Goal: Task Accomplishment & Management: Use online tool/utility

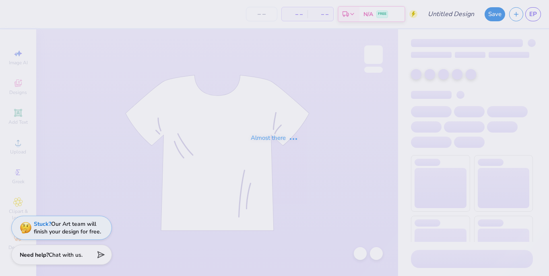
type input "PSE Fall Recruitment 2025"
type input "30"
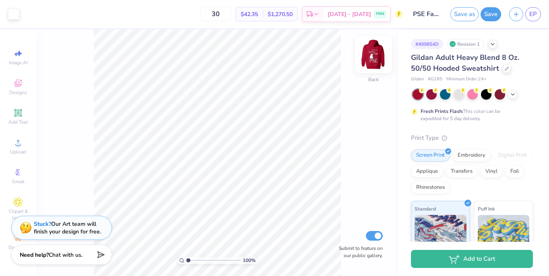
click at [376, 57] on img at bounding box center [373, 55] width 32 height 32
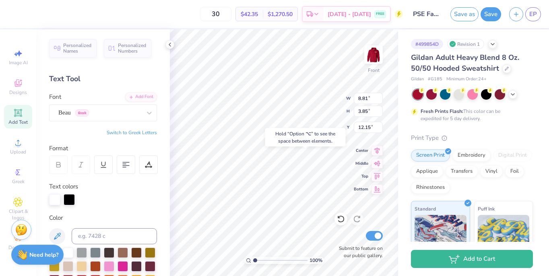
type input "12.15"
type input "4.89"
type input "5.93"
type input "20.07"
click at [303, 259] on input "range" at bounding box center [280, 260] width 54 height 7
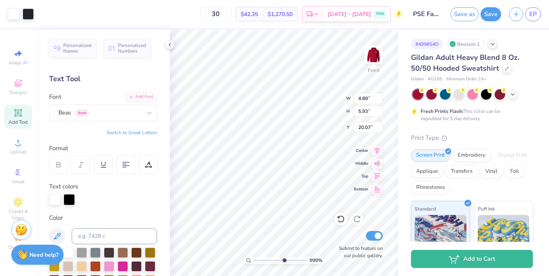
click at [283, 264] on input "range" at bounding box center [280, 260] width 54 height 7
type input "4.75"
click at [275, 262] on input "range" at bounding box center [280, 260] width 54 height 7
type input "19.64"
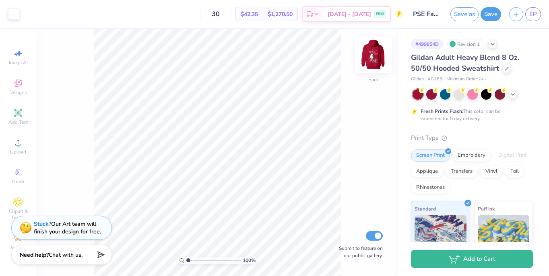
click at [381, 58] on img at bounding box center [373, 55] width 32 height 32
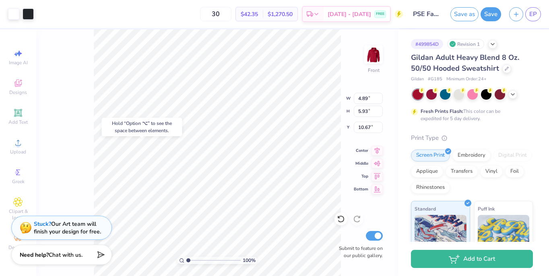
type input "8.81"
type input "3.85"
type input "16.59"
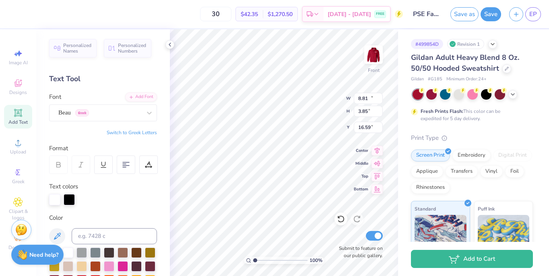
type input "10.17"
type input "4.44"
type input "4.89"
type input "5.93"
type input "10.67"
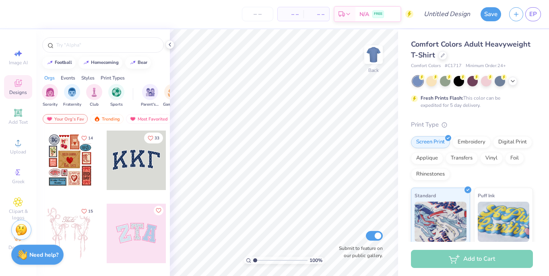
click at [478, 49] on span "Comfort Colors Adult Heavyweight T-Shirt" at bounding box center [470, 49] width 119 height 21
click at [441, 54] on icon at bounding box center [442, 54] width 3 height 3
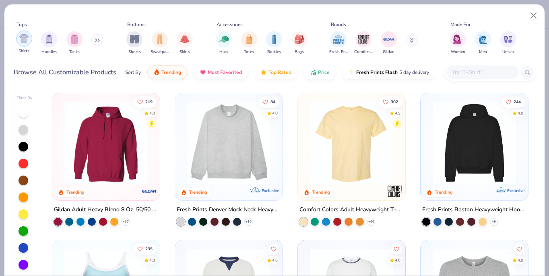
click at [26, 39] on img "filter for Shirts" at bounding box center [23, 38] width 9 height 9
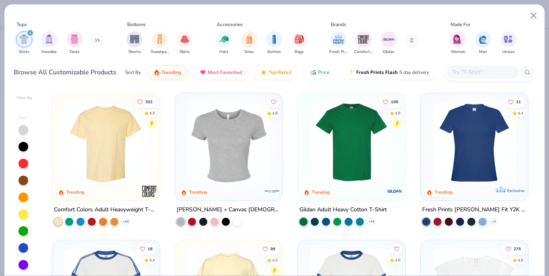
click at [362, 161] on img at bounding box center [351, 142] width 91 height 83
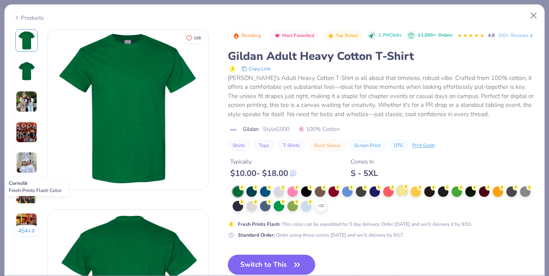
click at [407, 196] on div at bounding box center [402, 191] width 10 height 10
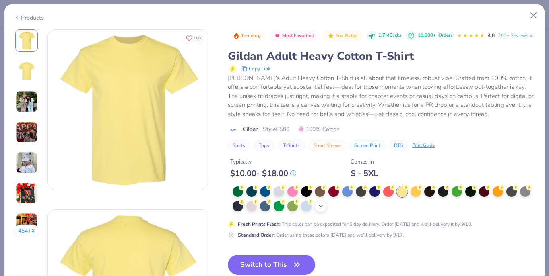
click at [318, 210] on icon at bounding box center [320, 206] width 6 height 6
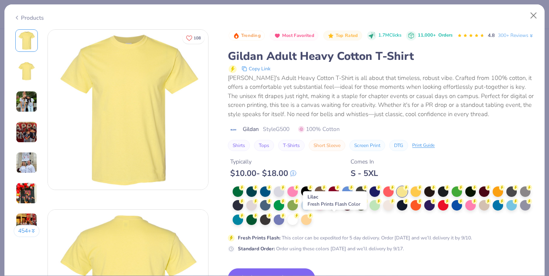
click at [337, 210] on div at bounding box center [333, 205] width 10 height 10
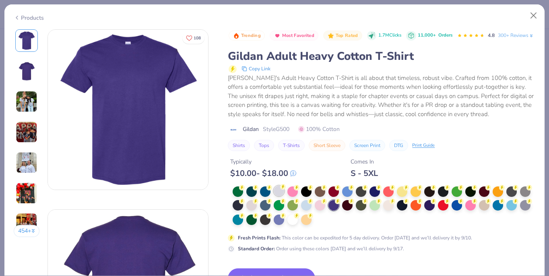
click at [280, 190] on icon at bounding box center [283, 187] width 6 height 6
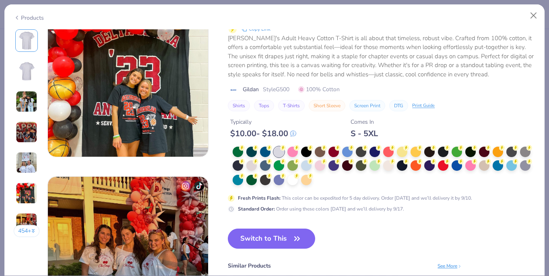
scroll to position [935, 0]
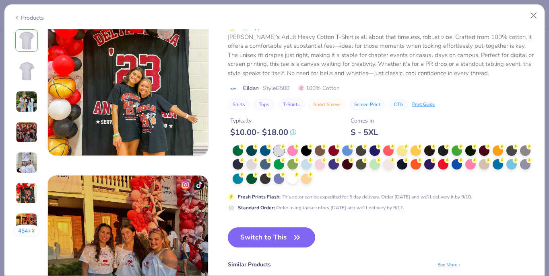
click at [282, 242] on button "Switch to This" at bounding box center [271, 238] width 87 height 20
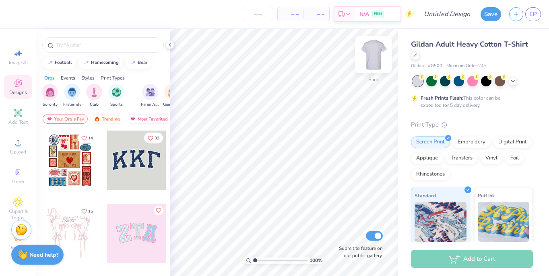
click at [375, 58] on img at bounding box center [373, 55] width 32 height 32
click at [109, 50] on div at bounding box center [102, 44] width 121 height 15
click at [23, 208] on span "Clipart & logos" at bounding box center [18, 214] width 28 height 13
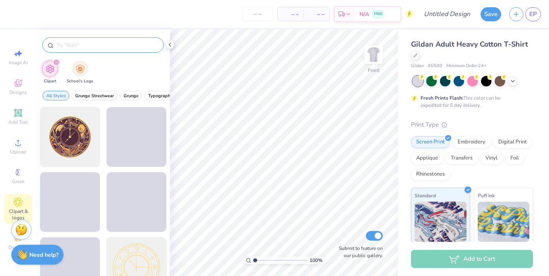
click at [95, 49] on div at bounding box center [102, 44] width 121 height 15
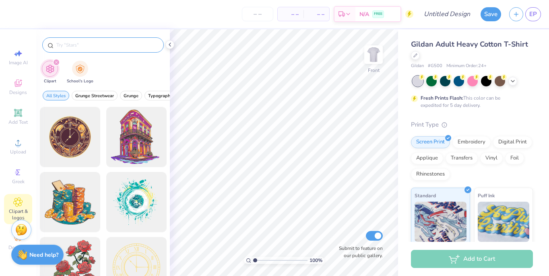
click at [86, 42] on input "text" at bounding box center [107, 45] width 103 height 8
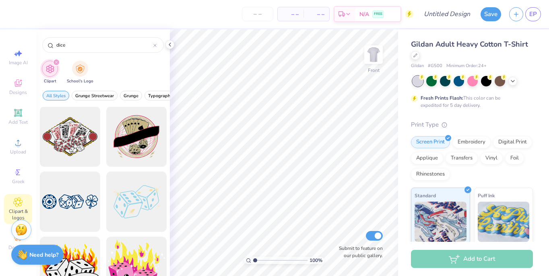
scroll to position [847, 0]
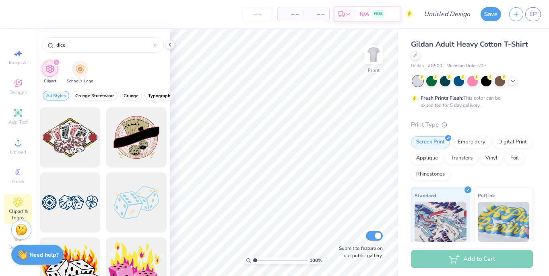
type input "dice"
click at [23, 142] on icon at bounding box center [18, 143] width 10 height 10
click at [23, 144] on div "Upload" at bounding box center [18, 147] width 28 height 24
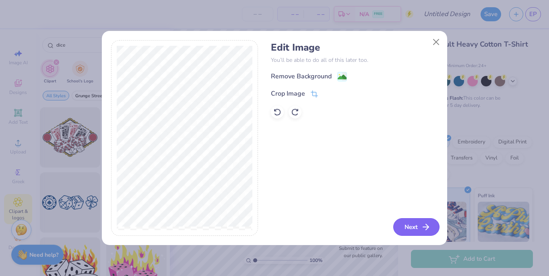
click at [419, 236] on button "Next" at bounding box center [416, 227] width 46 height 18
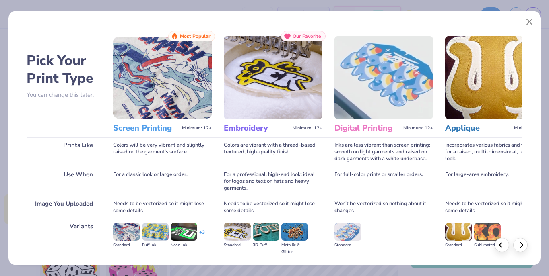
scroll to position [84, 0]
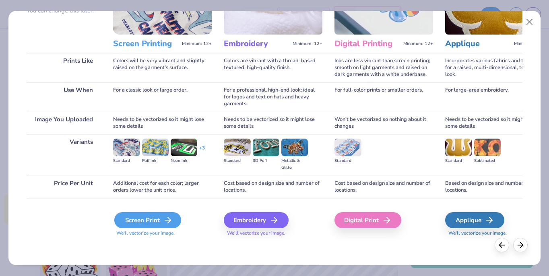
click at [160, 224] on div "Screen Print" at bounding box center [147, 220] width 67 height 16
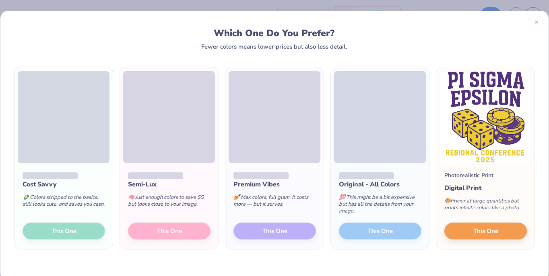
scroll to position [0, 0]
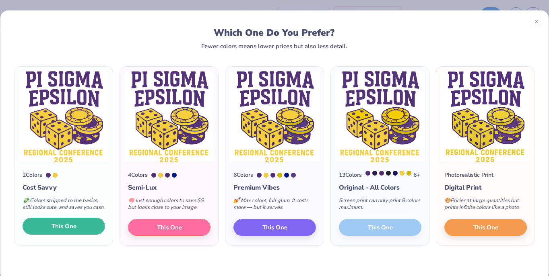
click at [60, 231] on span "This One" at bounding box center [63, 226] width 25 height 9
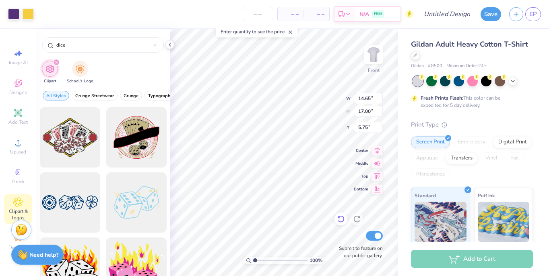
type input "0.67"
type input "0.97"
type input "21.77"
type input "0.70"
type input "1.05"
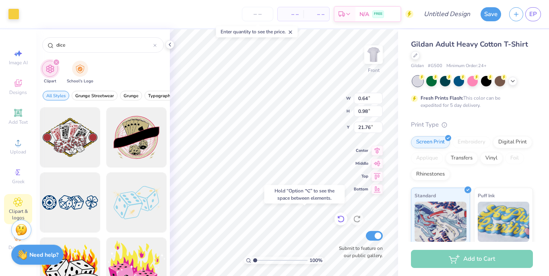
type input "20.40"
type input "0.66"
type input "1.08"
type input "20.39"
type input "0.67"
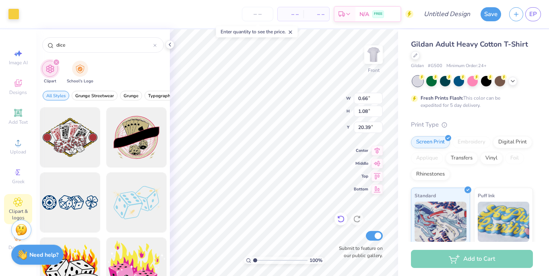
type input "1.05"
type input "20.40"
click at [16, 16] on div at bounding box center [13, 13] width 11 height 11
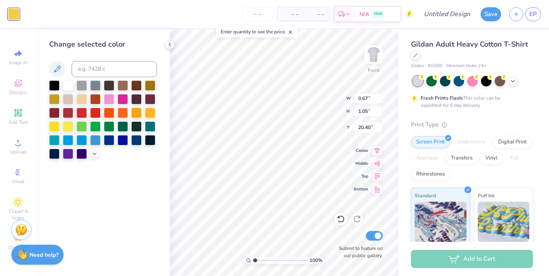
type input "1.67"
type input "3.11"
type input "9.28"
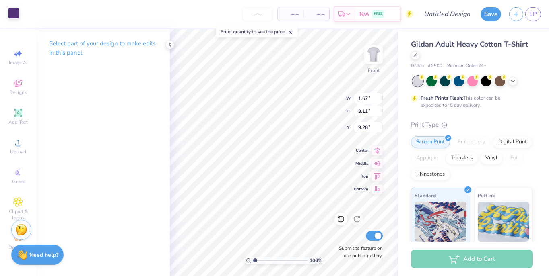
click at [13, 10] on div at bounding box center [13, 13] width 11 height 11
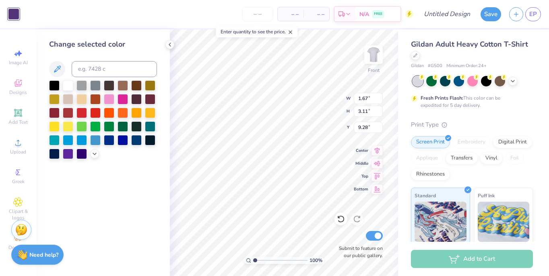
type input "1.82"
type input "3.15"
type input "5.80"
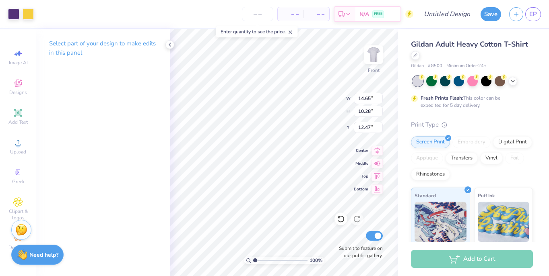
type input "12.43"
click at [29, 16] on div at bounding box center [28, 13] width 11 height 11
click at [336, 218] on div "100 % Front Submit to feature on our public gallery." at bounding box center [284, 152] width 228 height 247
type input "6.70"
type input "12.53"
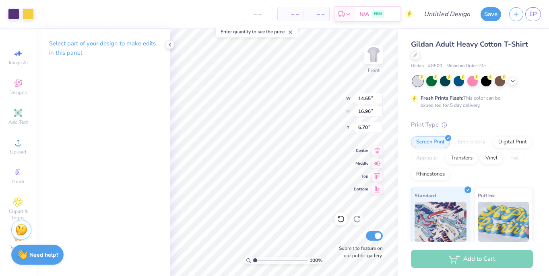
type input "14.51"
type input "7.89"
click at [339, 218] on icon at bounding box center [339, 218] width 2 height 2
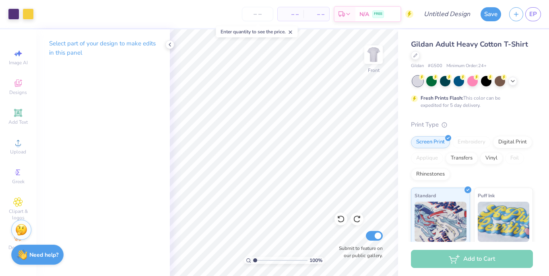
click at [378, 245] on div "100 % Front Submit to feature on our public gallery." at bounding box center [284, 152] width 228 height 247
type input "12.86"
type input "14.89"
type input "6.80"
click at [25, 16] on div at bounding box center [28, 13] width 11 height 11
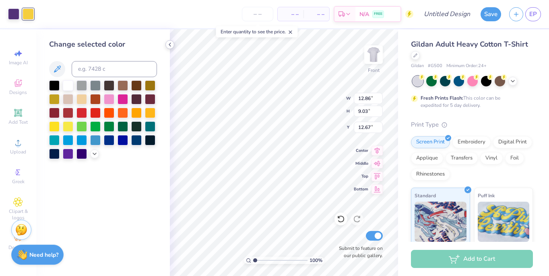
click at [170, 43] on polyline at bounding box center [170, 44] width 2 height 3
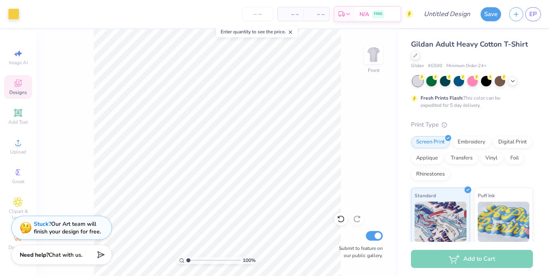
click at [19, 89] on div "Designs" at bounding box center [18, 87] width 28 height 24
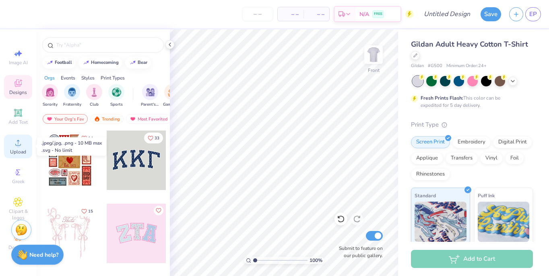
click at [19, 149] on span "Upload" at bounding box center [18, 152] width 16 height 6
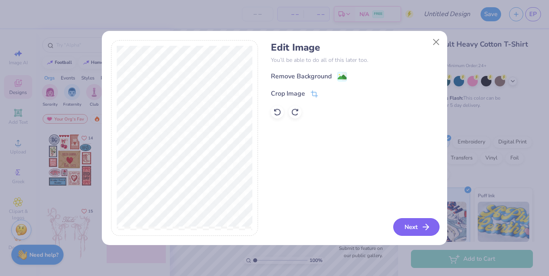
click at [408, 231] on button "Next" at bounding box center [416, 227] width 46 height 18
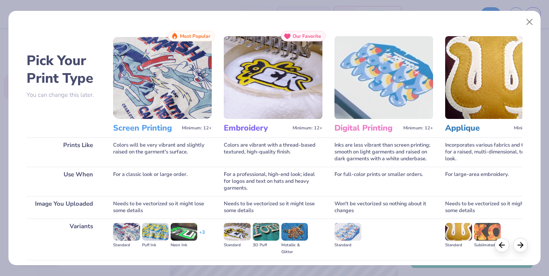
scroll to position [84, 0]
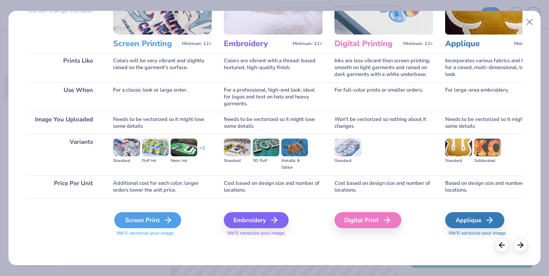
click at [141, 219] on div "Screen Print" at bounding box center [147, 220] width 67 height 16
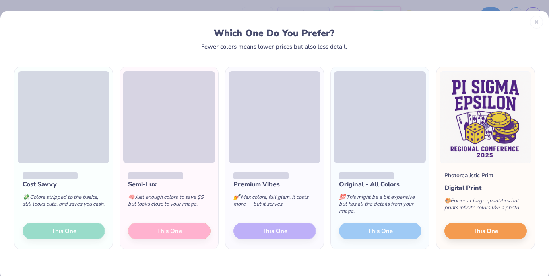
scroll to position [16, 0]
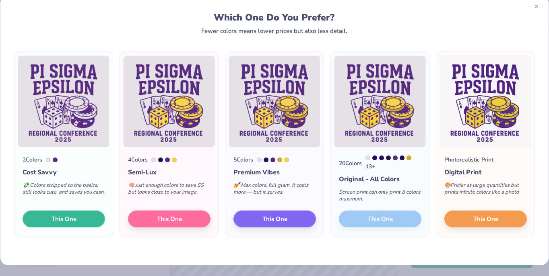
drag, startPoint x: 91, startPoint y: 221, endPoint x: 103, endPoint y: 243, distance: 25.0
click at [103, 243] on div "2 Colors Cost Savvy 💸 Colors stripped to the basics, still looks cute, and save…" at bounding box center [274, 149] width 548 height 231
click at [72, 222] on span "This One" at bounding box center [63, 218] width 25 height 9
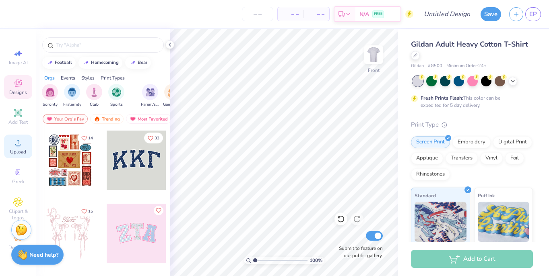
click at [18, 149] on span "Upload" at bounding box center [18, 152] width 16 height 6
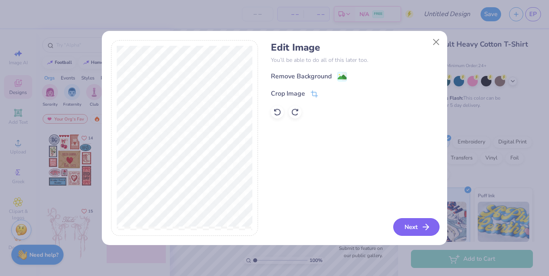
click at [409, 224] on button "Next" at bounding box center [416, 227] width 46 height 18
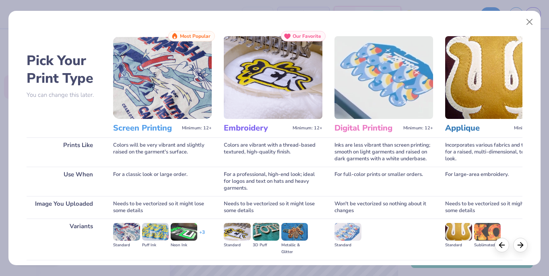
scroll to position [84, 0]
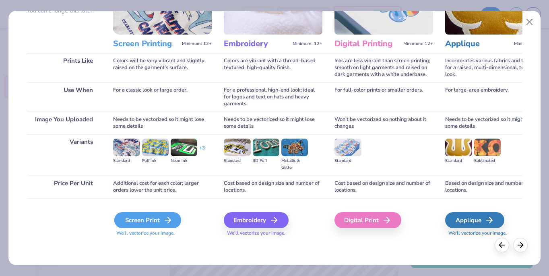
click at [135, 221] on div "Screen Print" at bounding box center [147, 220] width 67 height 16
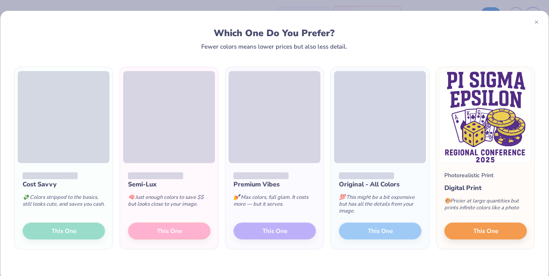
scroll to position [16, 0]
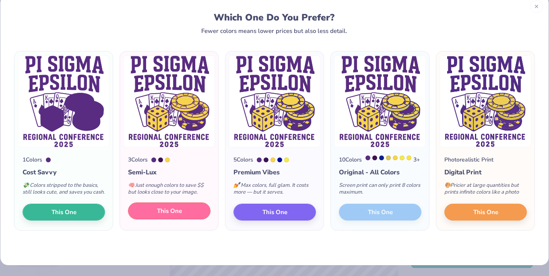
click at [193, 220] on button "This One" at bounding box center [169, 211] width 82 height 17
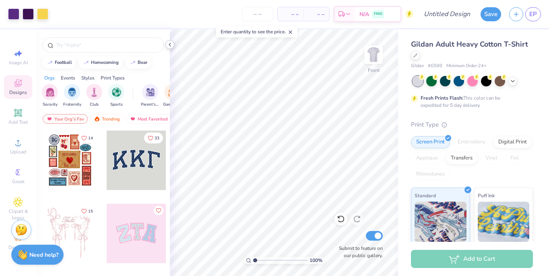
click at [171, 43] on icon at bounding box center [170, 44] width 6 height 6
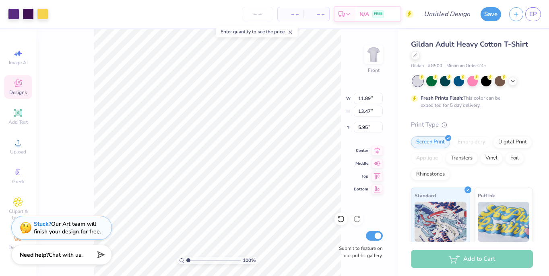
type input "11.89"
type input "13.47"
type input "6.99"
type input "7.09"
type input "13.17"
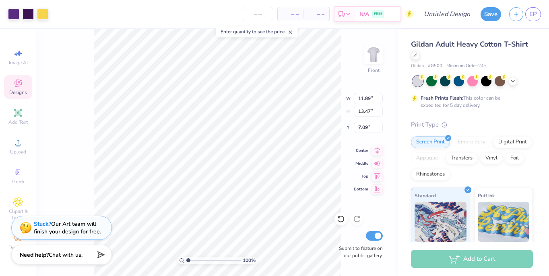
type input "14.92"
type input "8.55"
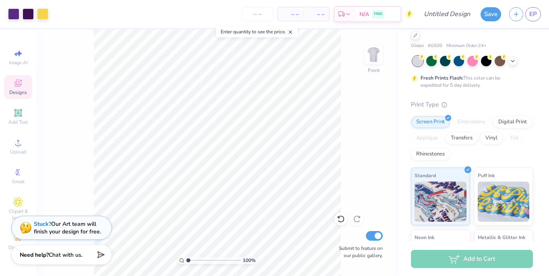
scroll to position [62, 0]
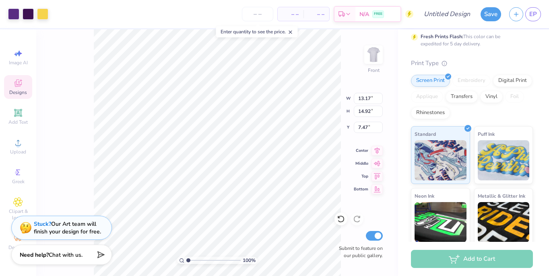
type input "7.47"
click at [373, 47] on img at bounding box center [373, 55] width 32 height 32
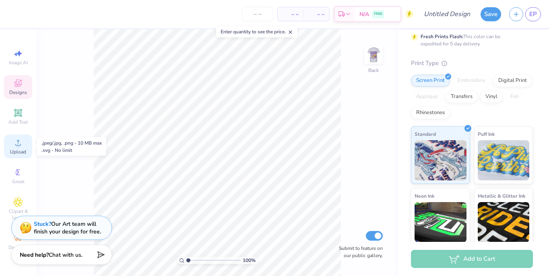
click at [21, 150] on span "Upload" at bounding box center [18, 152] width 16 height 6
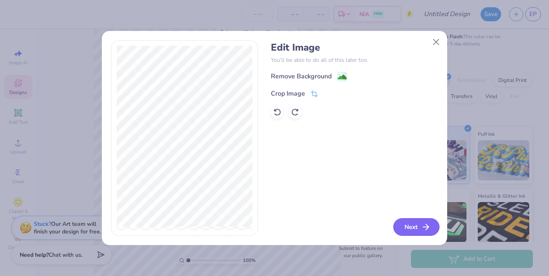
click at [422, 228] on icon "button" at bounding box center [426, 227] width 10 height 10
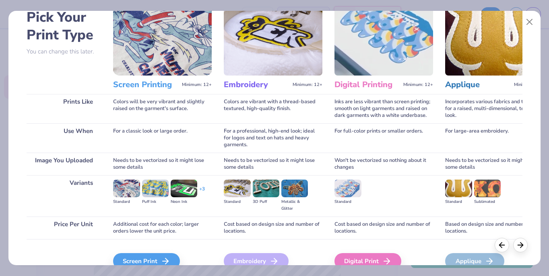
scroll to position [84, 0]
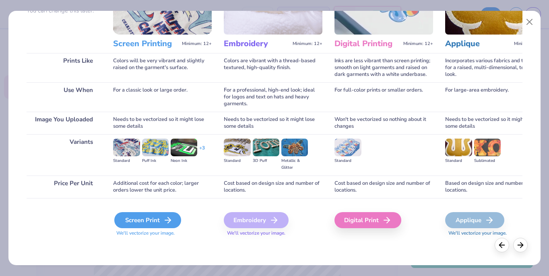
click at [137, 220] on div "Screen Print" at bounding box center [147, 220] width 67 height 16
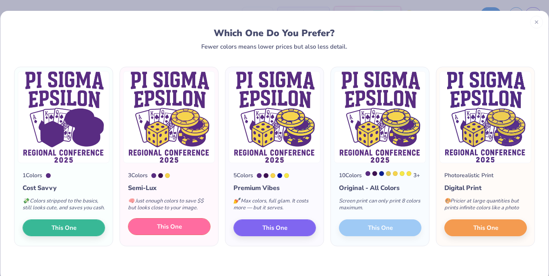
click at [154, 235] on button "This One" at bounding box center [169, 226] width 82 height 17
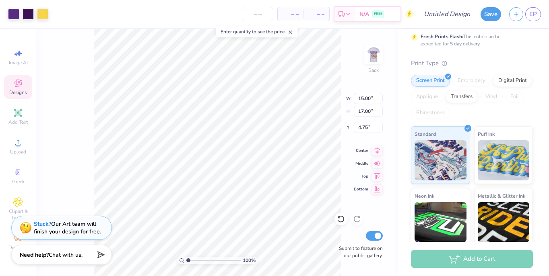
type input "3.44"
type input "3.90"
type input "4.39"
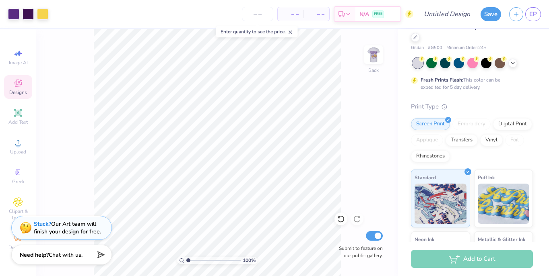
scroll to position [0, 0]
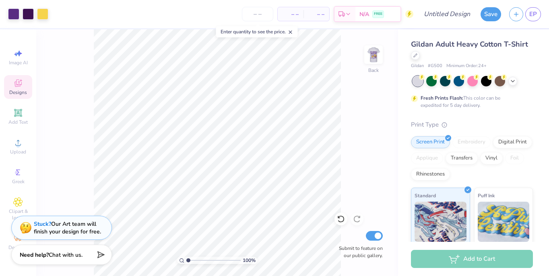
click at [493, 45] on span "Gildan Adult Heavy Cotton T-Shirt" at bounding box center [469, 44] width 117 height 10
click at [416, 54] on icon at bounding box center [415, 55] width 4 height 4
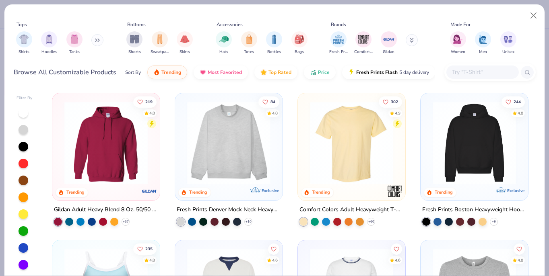
click at [469, 72] on input "text" at bounding box center [482, 72] width 62 height 9
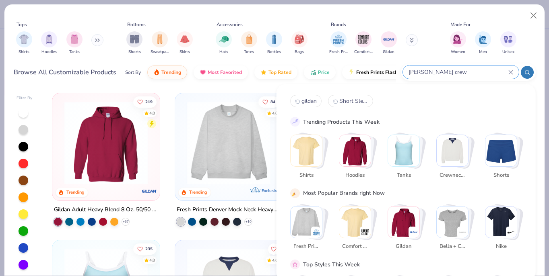
type input "gilden crew"
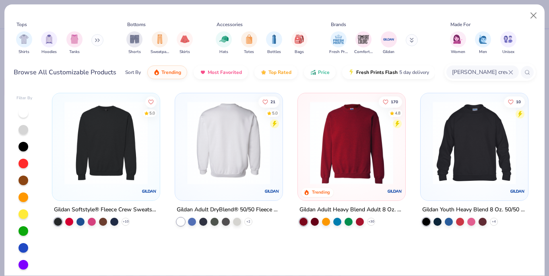
click at [228, 154] on img at bounding box center [228, 142] width 91 height 83
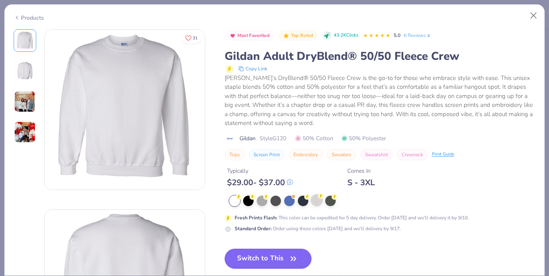
click at [314, 201] on div at bounding box center [316, 200] width 10 height 10
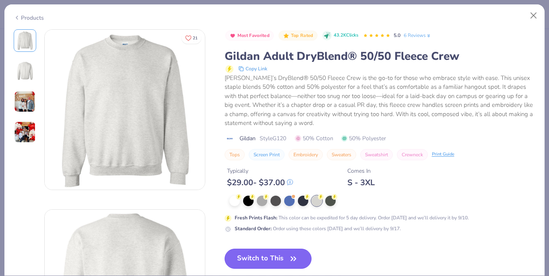
click at [281, 257] on button "Switch to This" at bounding box center [267, 259] width 87 height 20
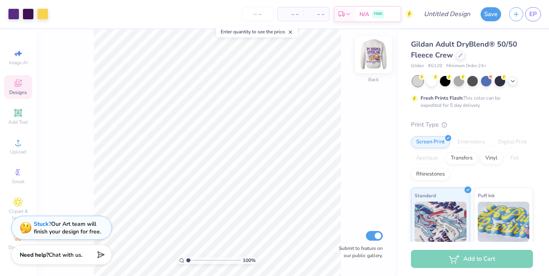
click at [369, 51] on img at bounding box center [373, 55] width 32 height 32
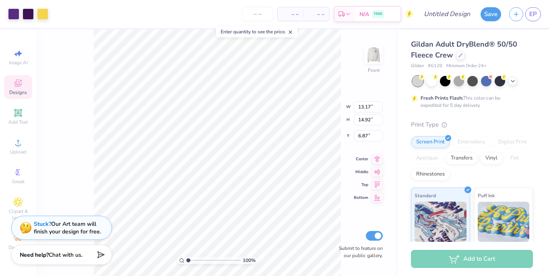
type input "6.43"
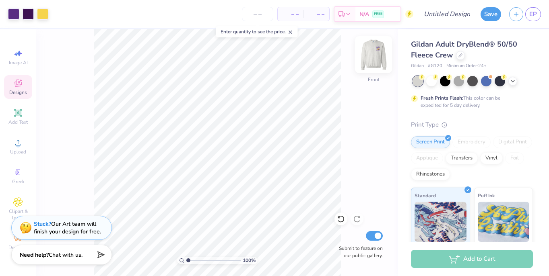
click at [381, 55] on img at bounding box center [373, 55] width 32 height 32
click at [263, 13] on input "number" at bounding box center [257, 14] width 31 height 14
type input "150"
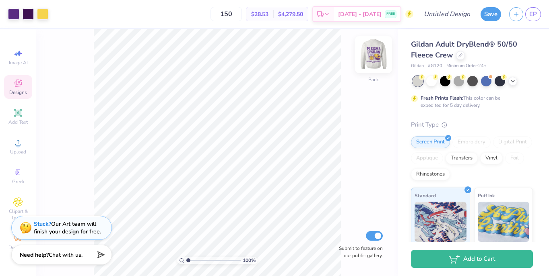
click at [373, 60] on img at bounding box center [373, 55] width 32 height 32
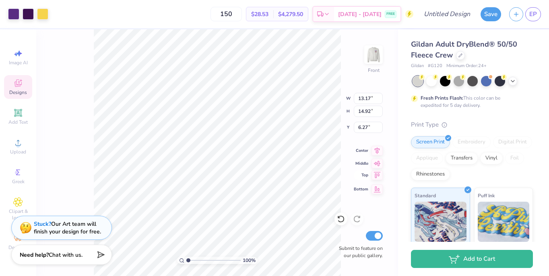
click at [354, 176] on span "Top" at bounding box center [361, 176] width 14 height 6
click at [344, 221] on icon at bounding box center [341, 219] width 8 height 8
type input "6.27"
click at [432, 84] on div at bounding box center [431, 80] width 10 height 10
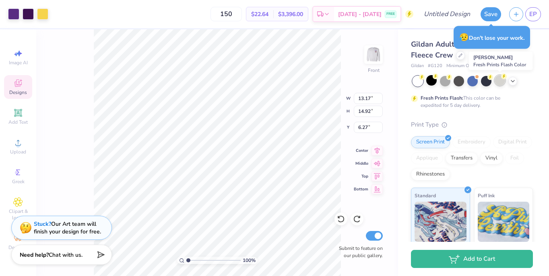
click at [497, 83] on div at bounding box center [499, 80] width 10 height 10
click at [460, 84] on div at bounding box center [458, 80] width 10 height 10
click at [498, 84] on div at bounding box center [499, 80] width 10 height 10
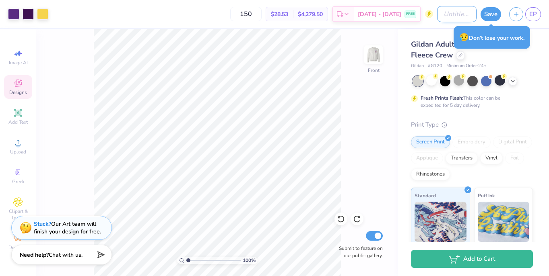
click at [453, 16] on input "Design Title" at bounding box center [456, 14] width 39 height 16
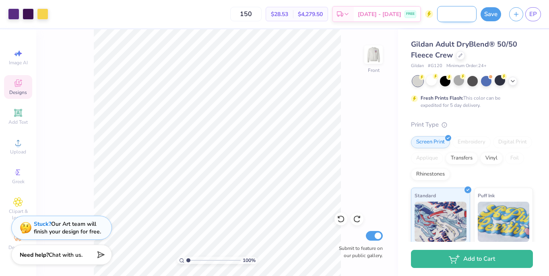
scroll to position [0, 50]
type input "FALL CONFERENCE 2025"
click at [494, 15] on button "Save" at bounding box center [490, 13] width 21 height 14
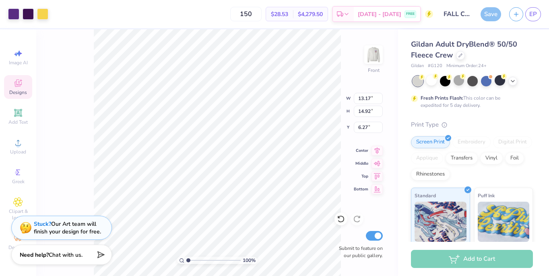
type input "12.46"
type input "14.13"
type input "6.26"
click at [498, 38] on div "Gildan Adult DryBlend® 50/50 Fleece Crew Gildan # G120 Minimum Order: 24 + Fres…" at bounding box center [473, 199] width 151 height 340
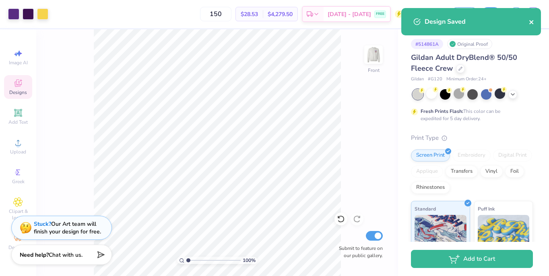
click at [529, 22] on icon "close" at bounding box center [532, 22] width 6 height 6
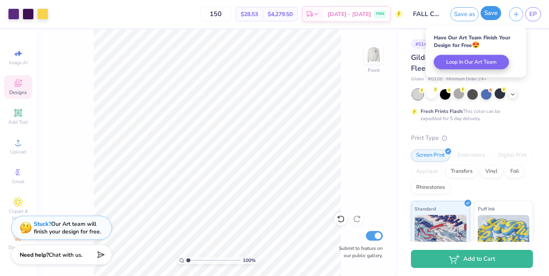
click at [490, 15] on button "Save" at bounding box center [490, 13] width 21 height 14
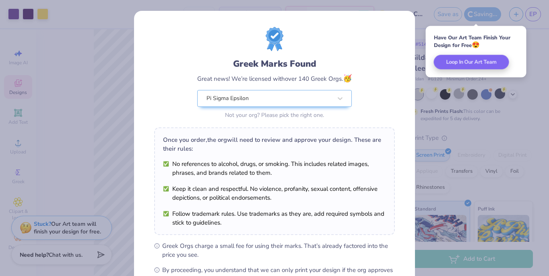
scroll to position [100, 0]
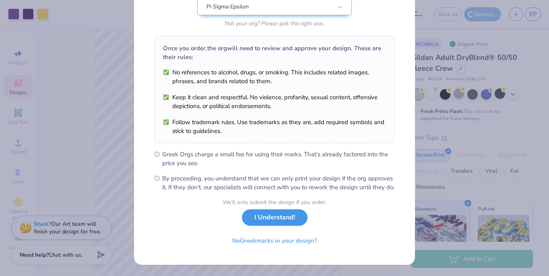
click at [268, 216] on button "I Understand!" at bounding box center [275, 218] width 66 height 16
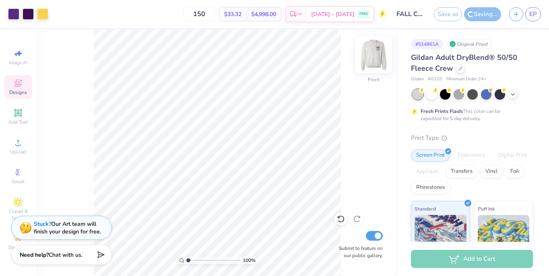
click at [370, 62] on img at bounding box center [373, 55] width 32 height 32
click at [370, 63] on img at bounding box center [373, 55] width 32 height 32
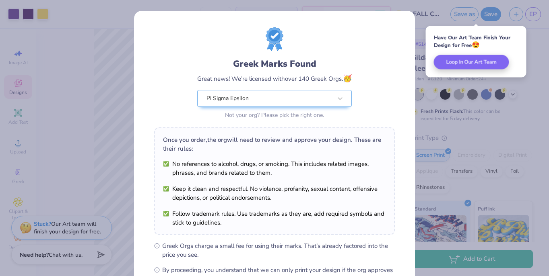
scroll to position [100, 0]
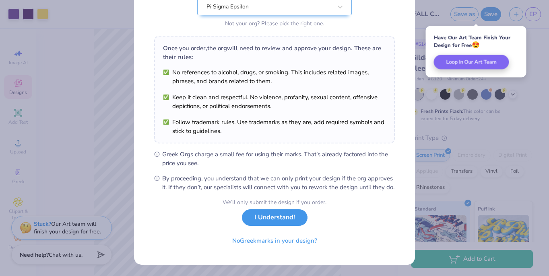
click at [267, 221] on button "I Understand!" at bounding box center [275, 218] width 66 height 16
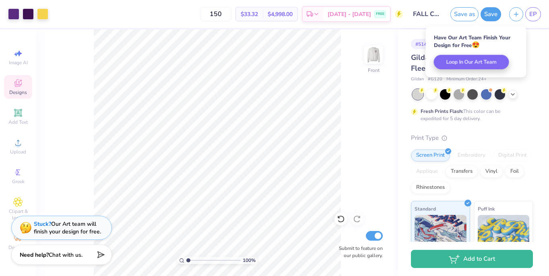
scroll to position [0, 0]
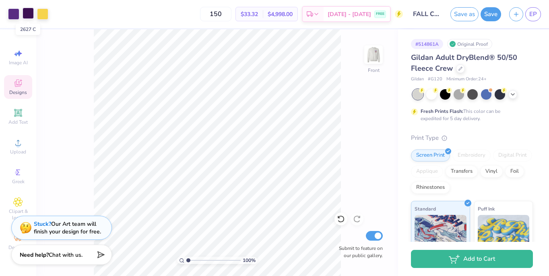
click at [26, 18] on div at bounding box center [28, 13] width 11 height 11
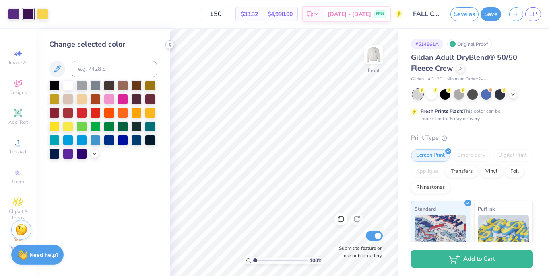
click at [167, 45] on icon at bounding box center [170, 44] width 6 height 6
